Goal: Find specific page/section: Find specific page/section

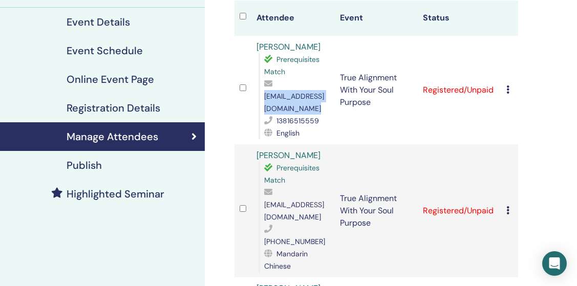
scroll to position [156, 0]
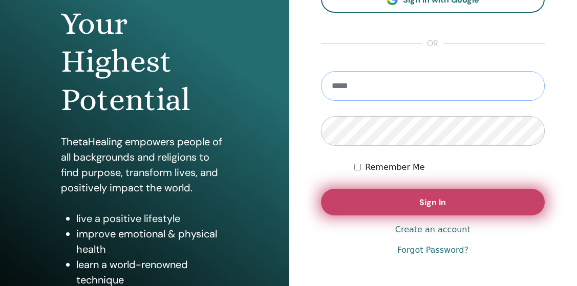
scroll to position [144, 0]
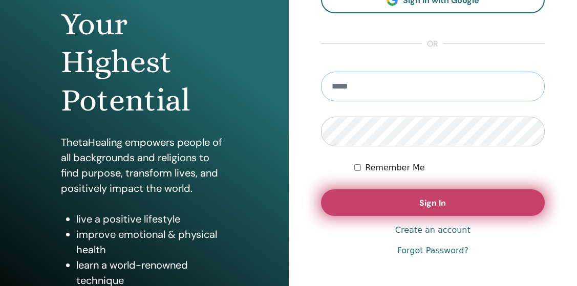
type input "**********"
click at [371, 210] on button "Sign In" at bounding box center [433, 202] width 224 height 27
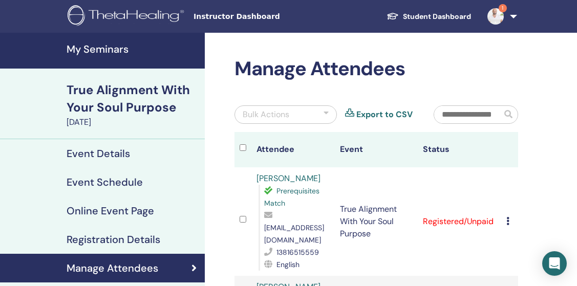
click at [118, 52] on h4 "My Seminars" at bounding box center [133, 49] width 132 height 12
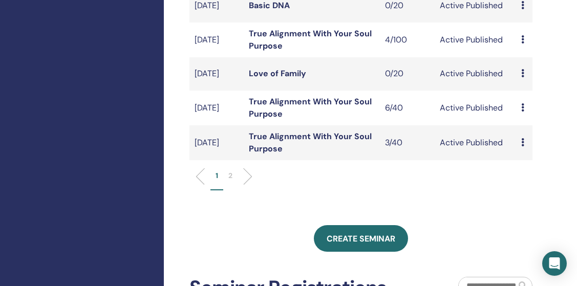
scroll to position [371, 0]
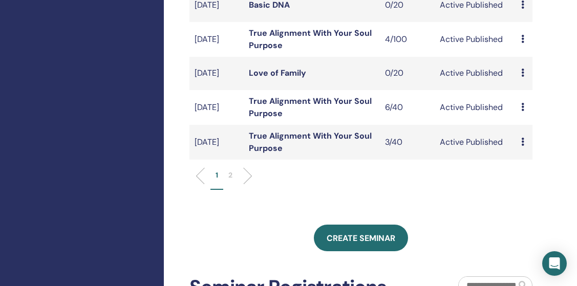
click at [263, 112] on link "True Alignment With Your Soul Purpose" at bounding box center [310, 107] width 123 height 23
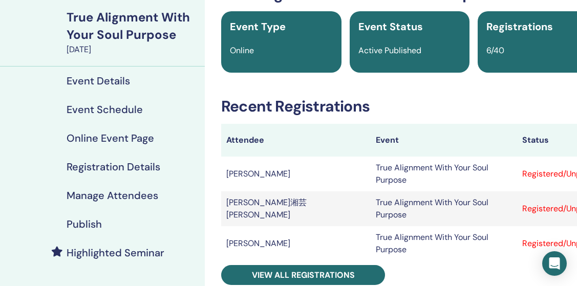
scroll to position [74, 0]
